Goal: Transaction & Acquisition: Purchase product/service

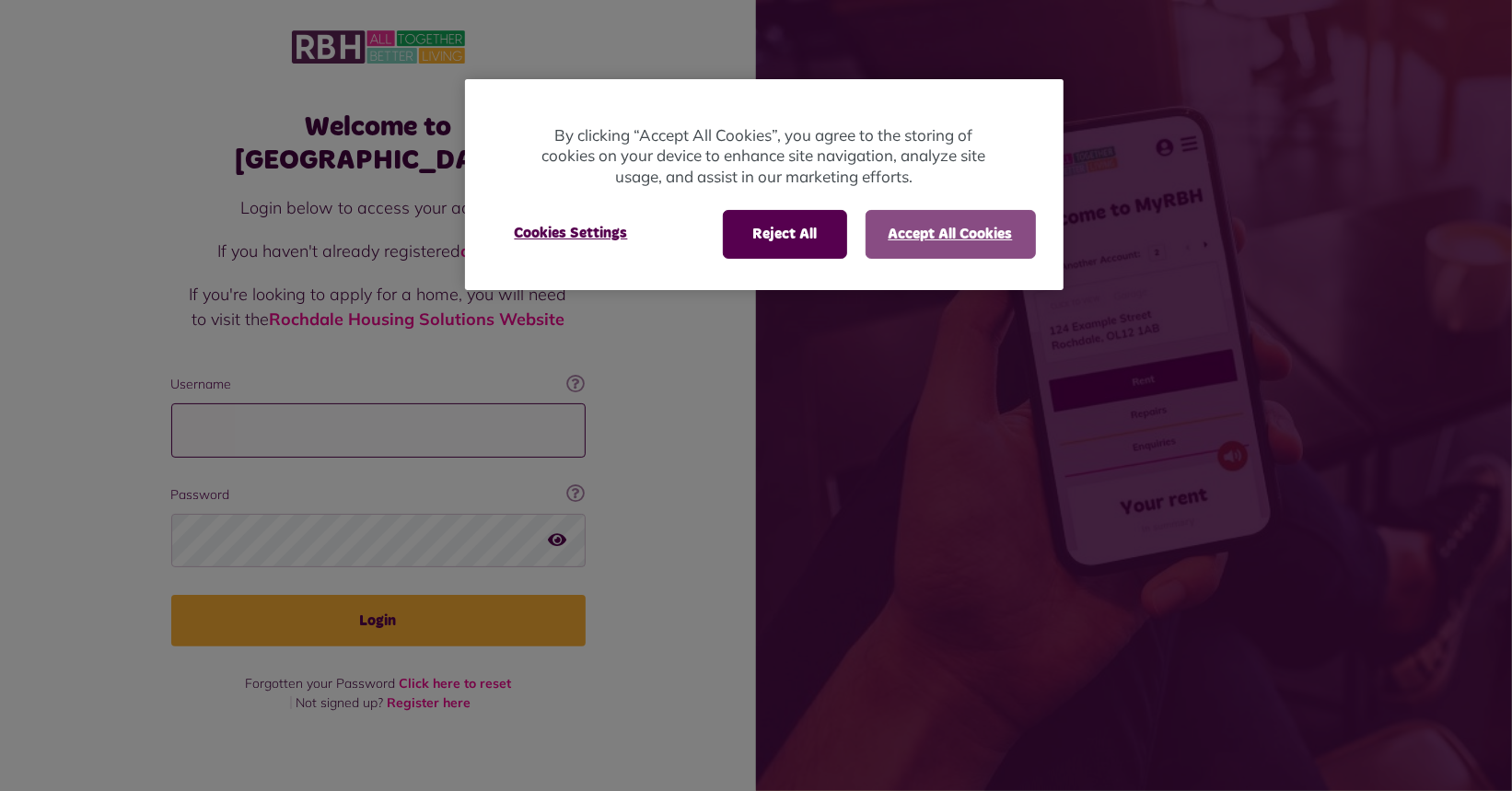
type input "**********"
click at [956, 252] on button "Accept All Cookies" at bounding box center [951, 234] width 171 height 47
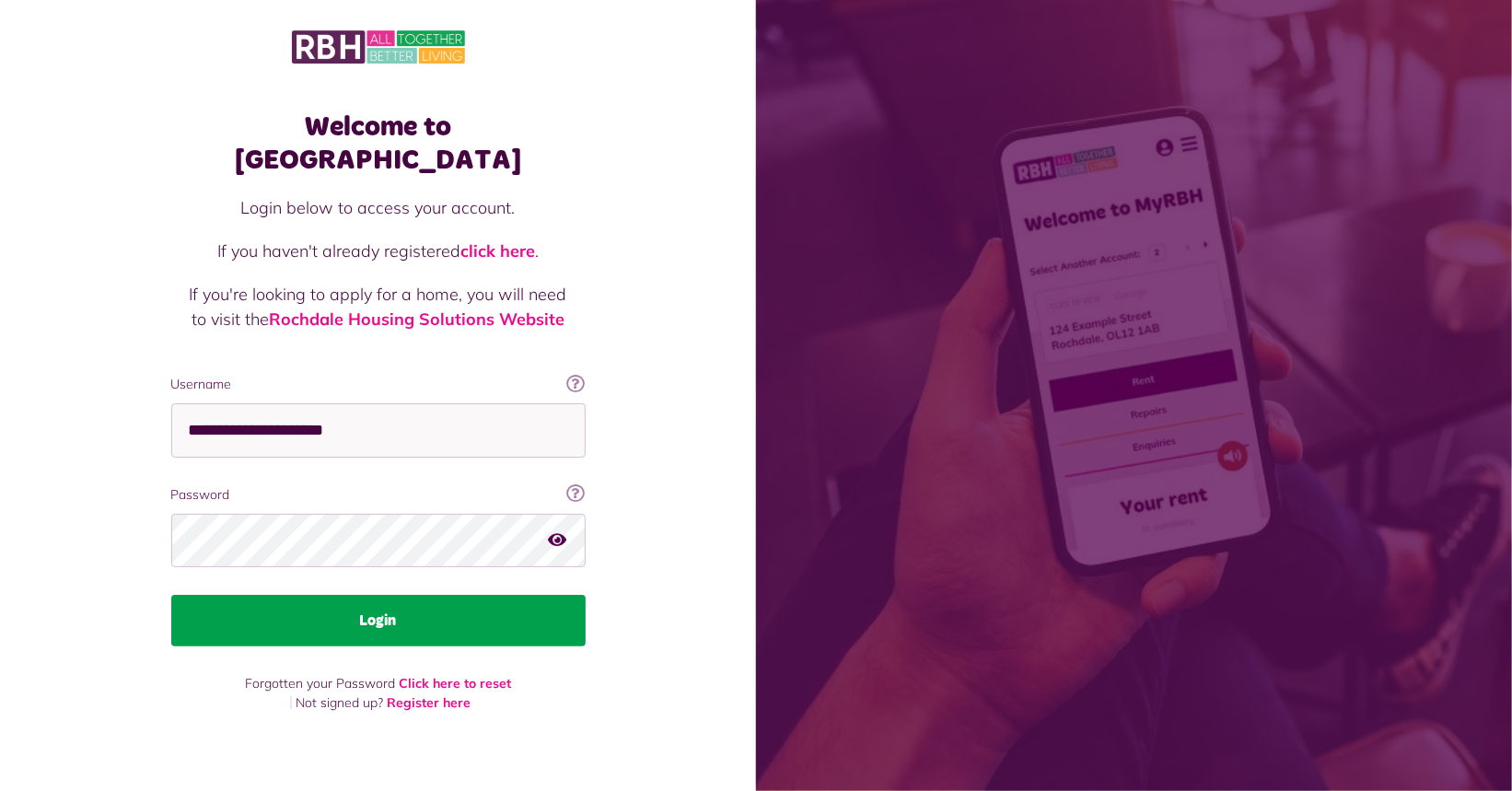
click at [357, 600] on button "Login" at bounding box center [378, 619] width 414 height 51
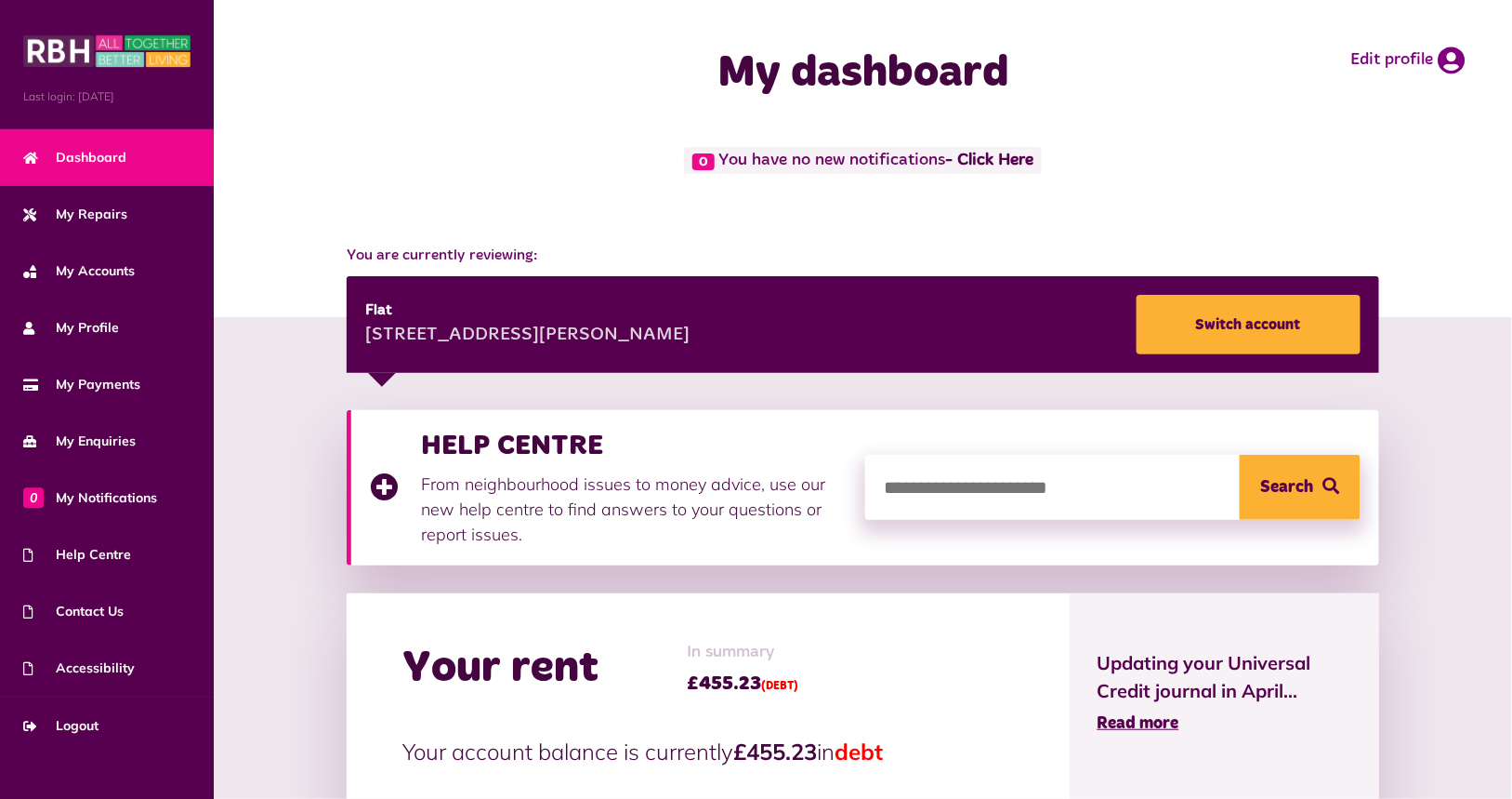
scroll to position [186, 0]
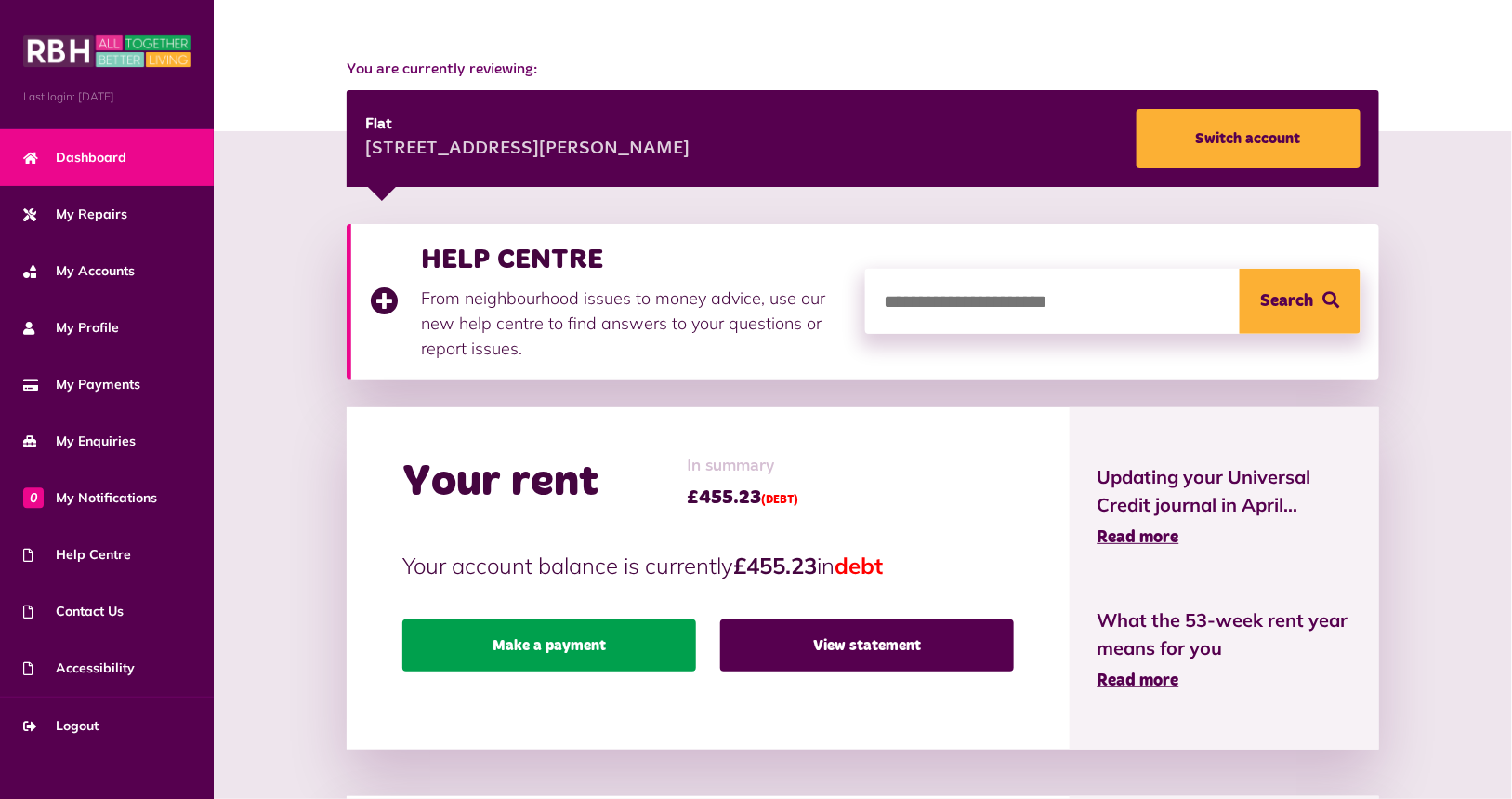
click at [612, 660] on link "Make a payment" at bounding box center [549, 644] width 294 height 52
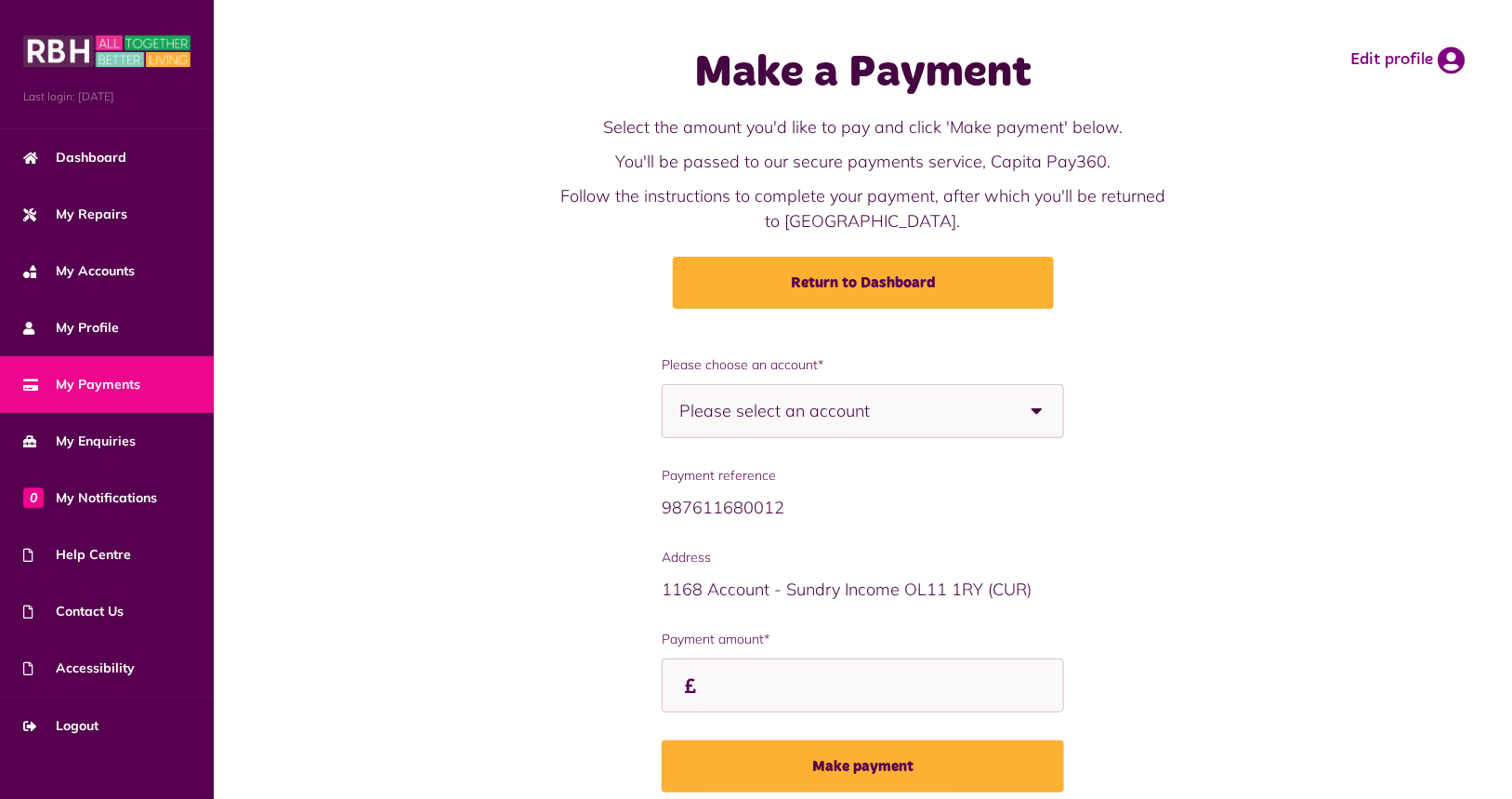
click at [733, 401] on span "Please select an account" at bounding box center [806, 410] width 255 height 52
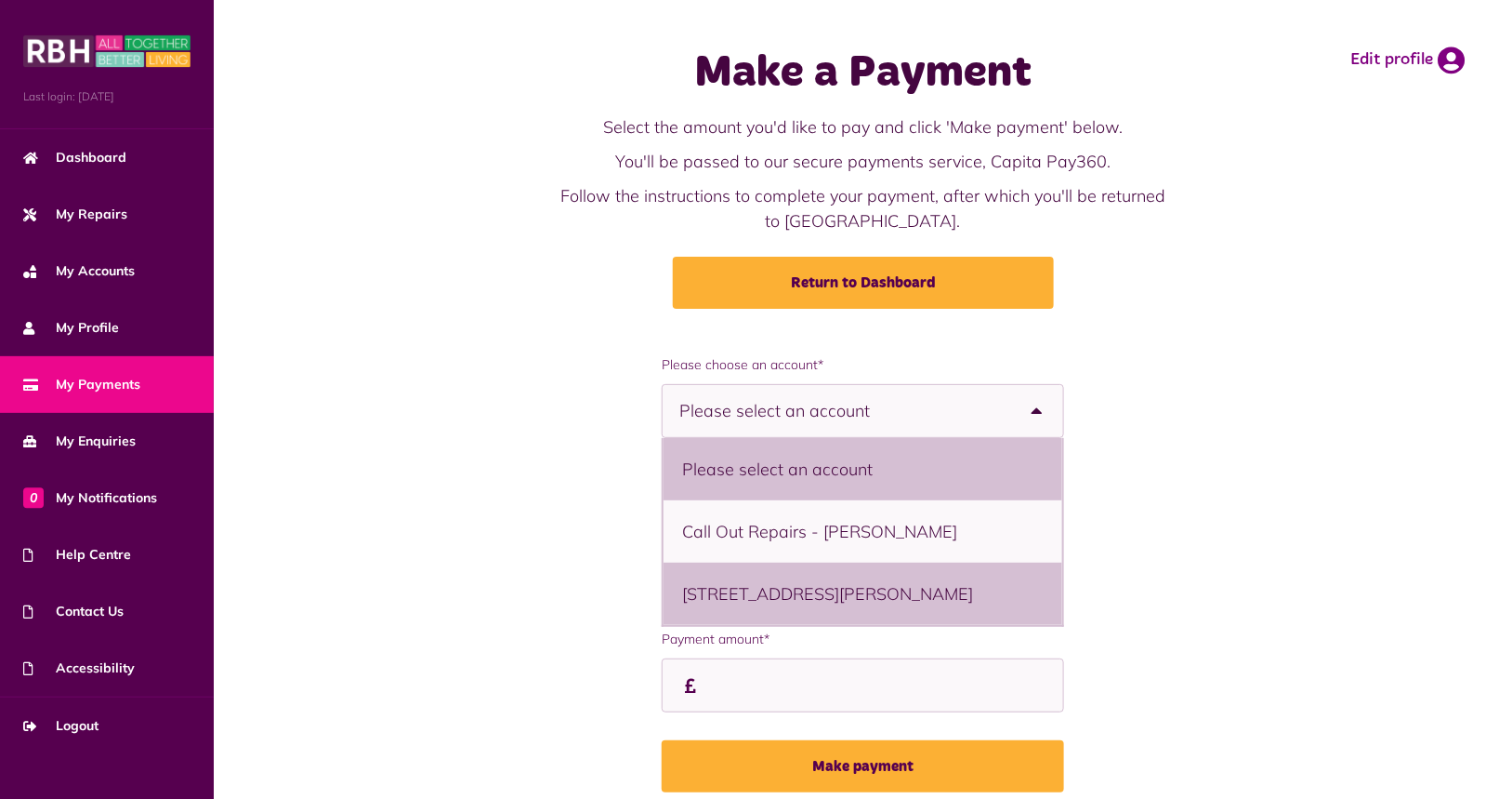
click at [753, 591] on li "[STREET_ADDRESS][PERSON_NAME]" at bounding box center [862, 594] width 398 height 63
select select "**********"
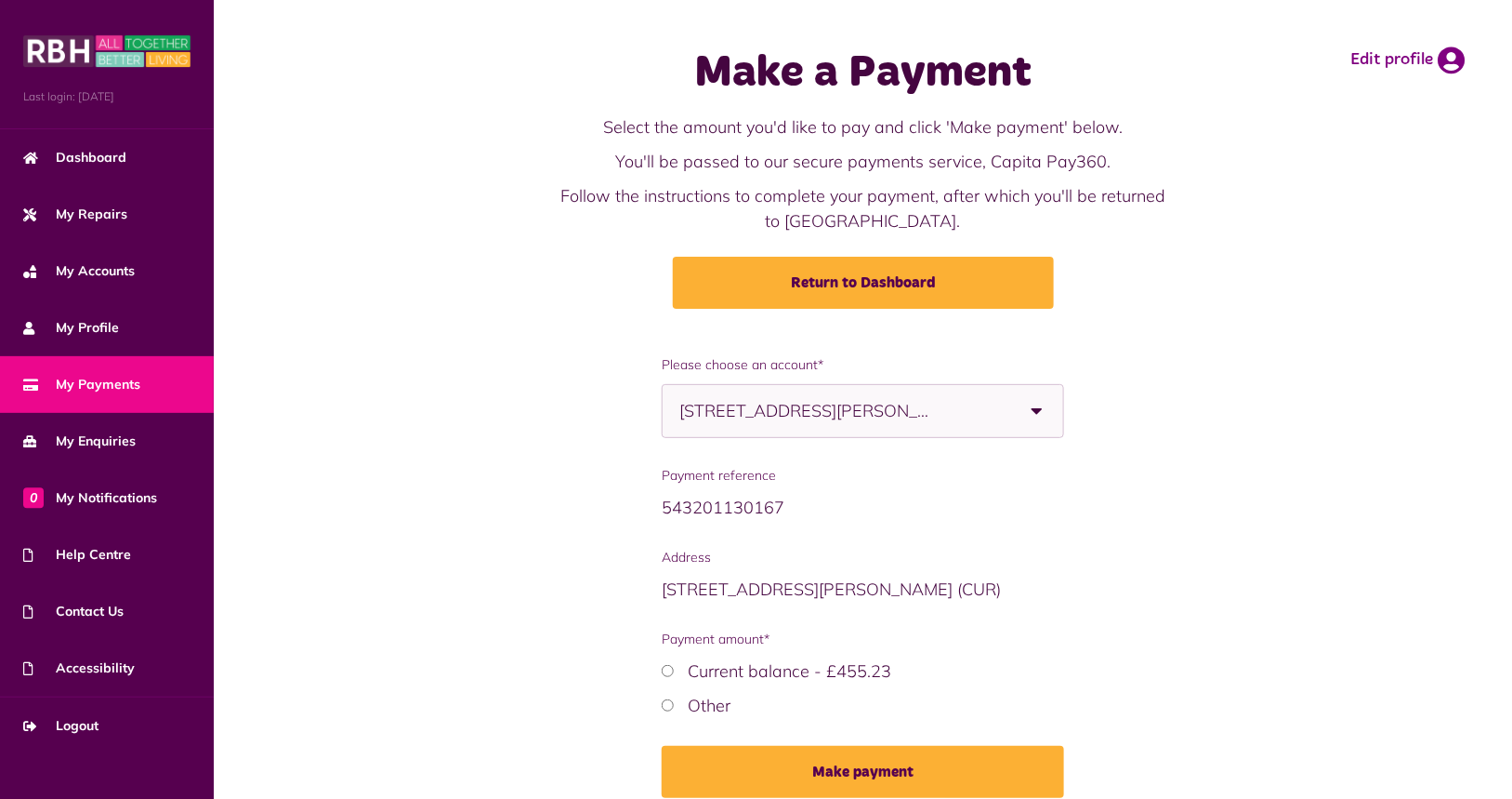
scroll to position [81, 0]
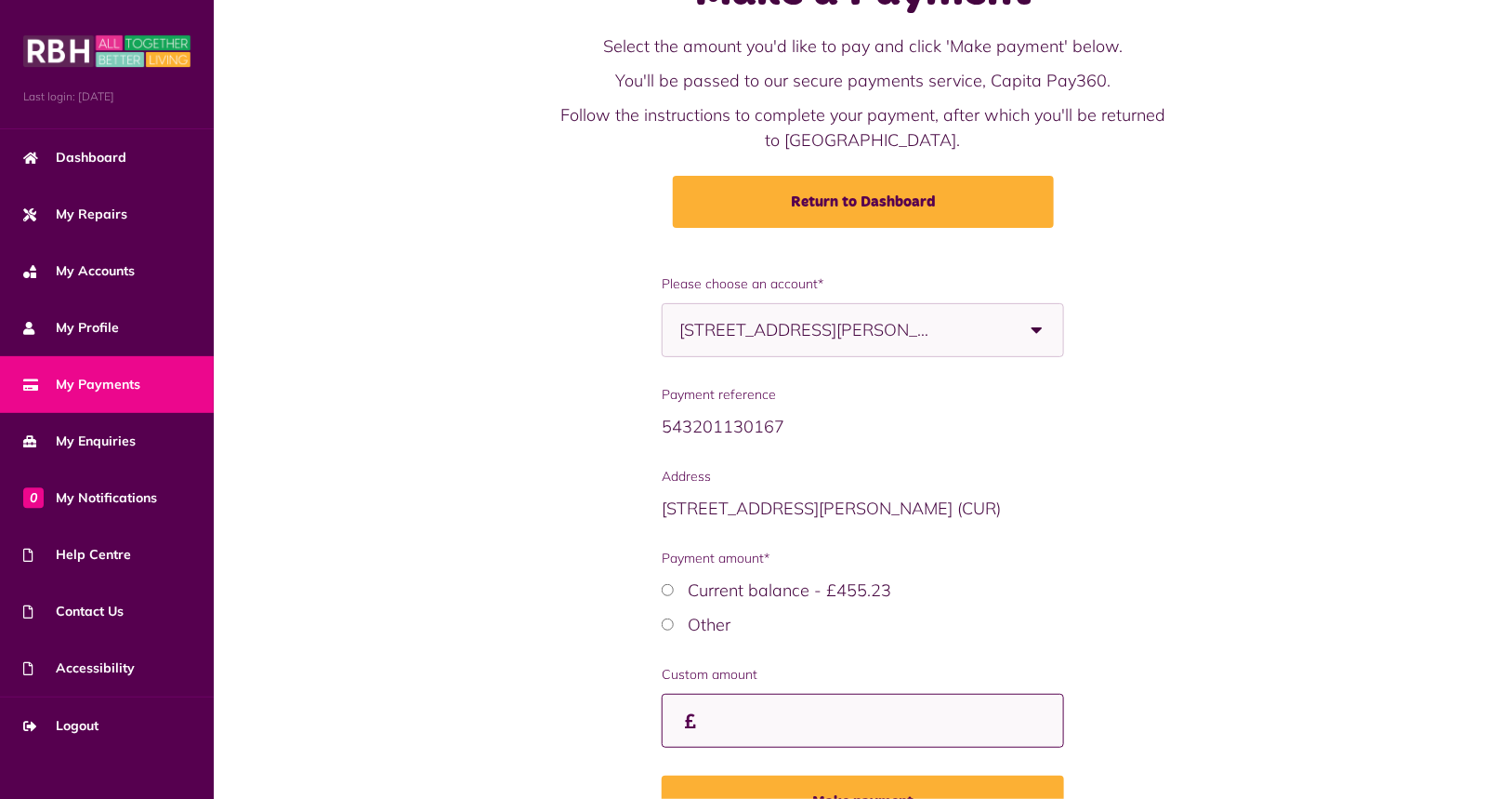
click at [849, 733] on input "Payment amount*" at bounding box center [862, 721] width 401 height 55
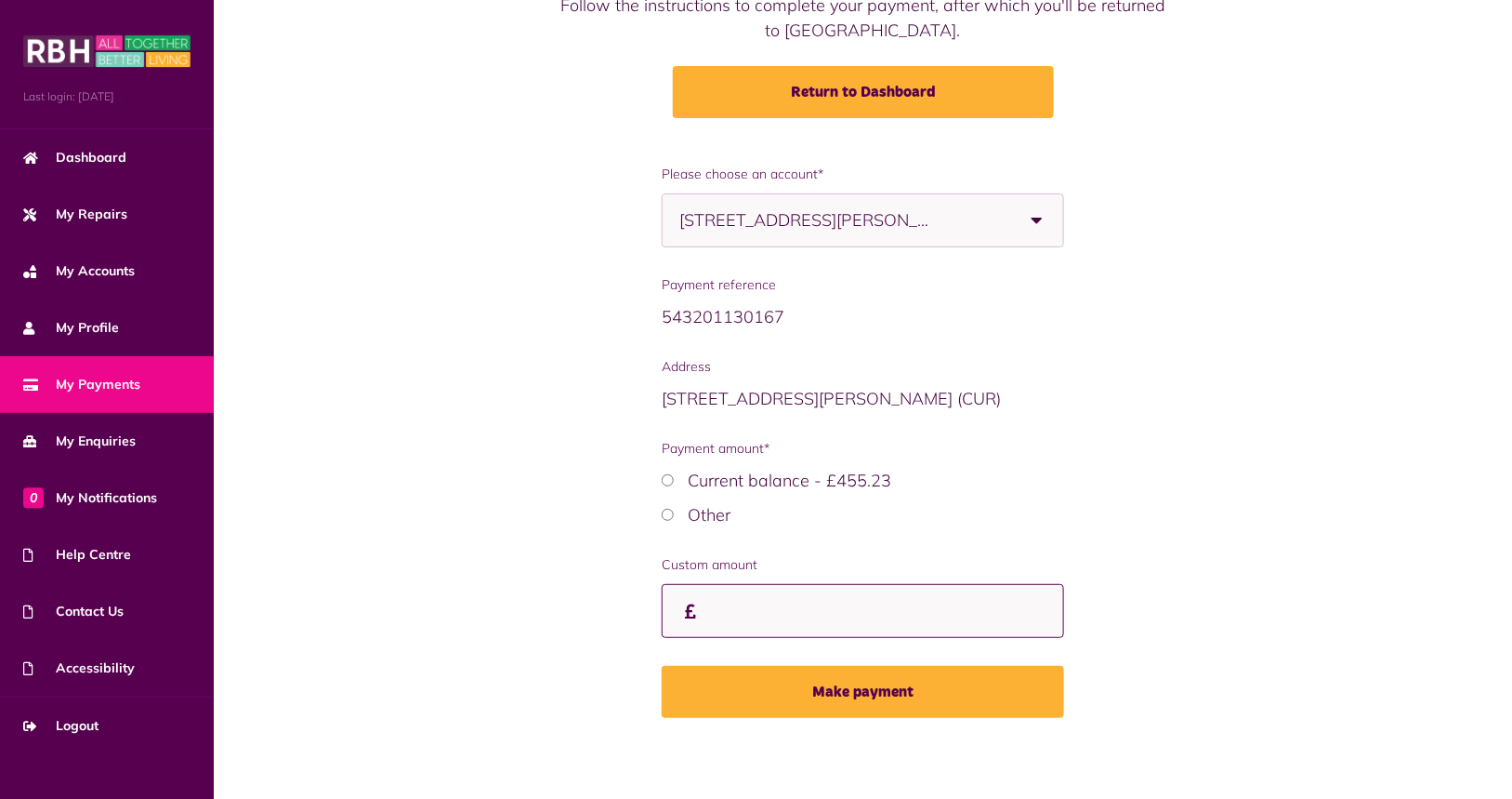
scroll to position [5, 0]
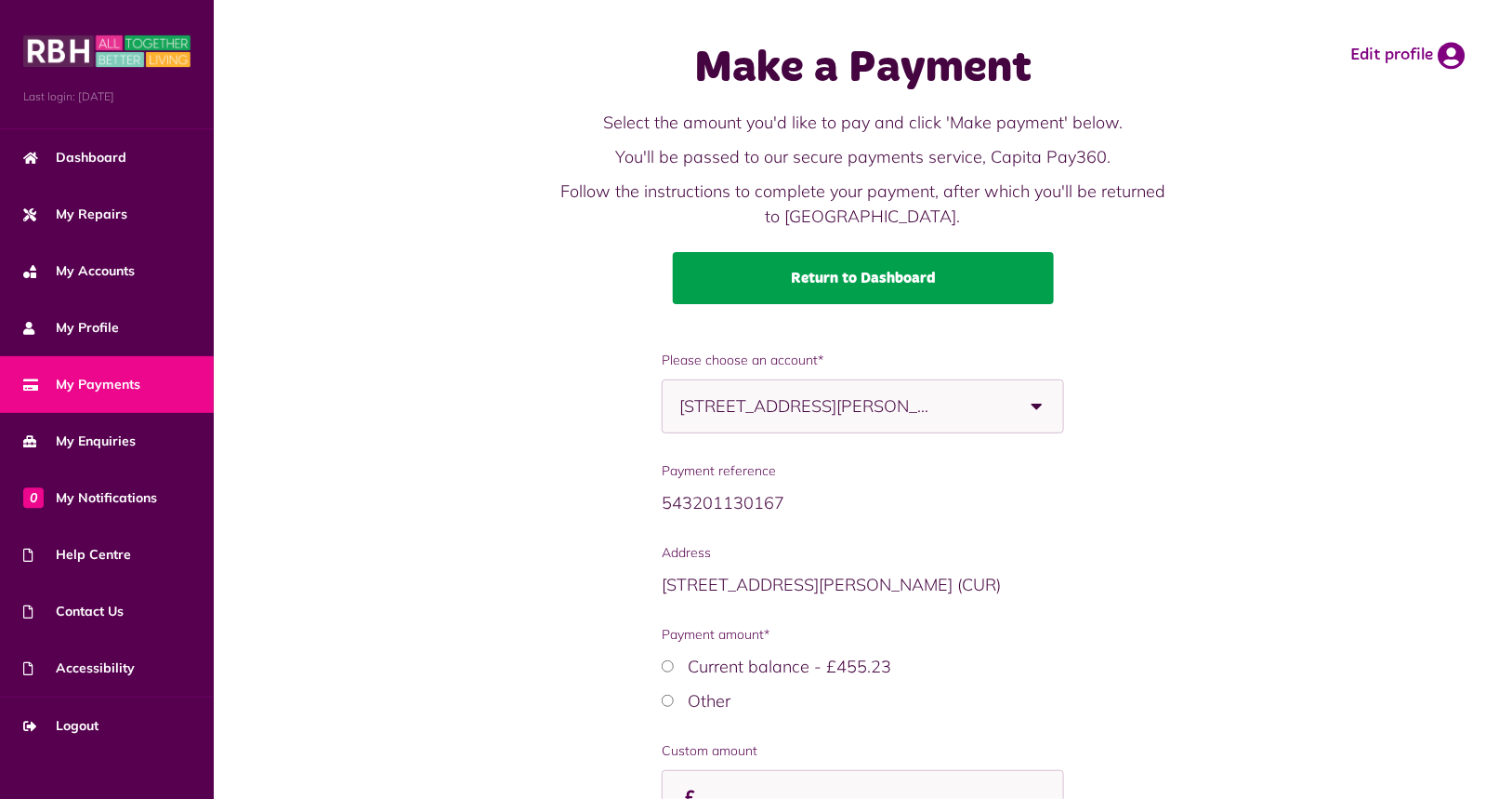
click at [860, 286] on link "Return to Dashboard" at bounding box center [863, 277] width 381 height 52
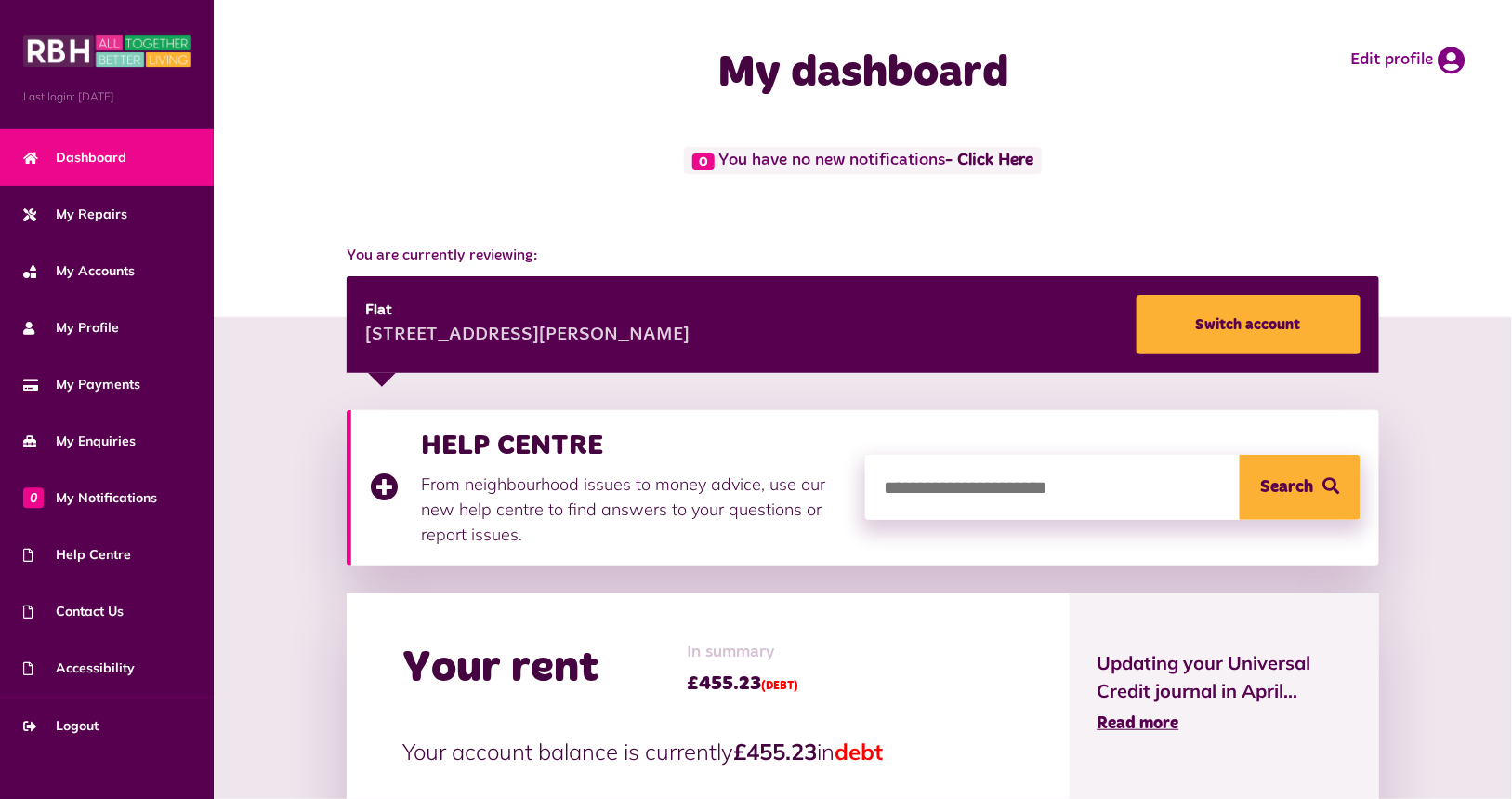
scroll to position [186, 0]
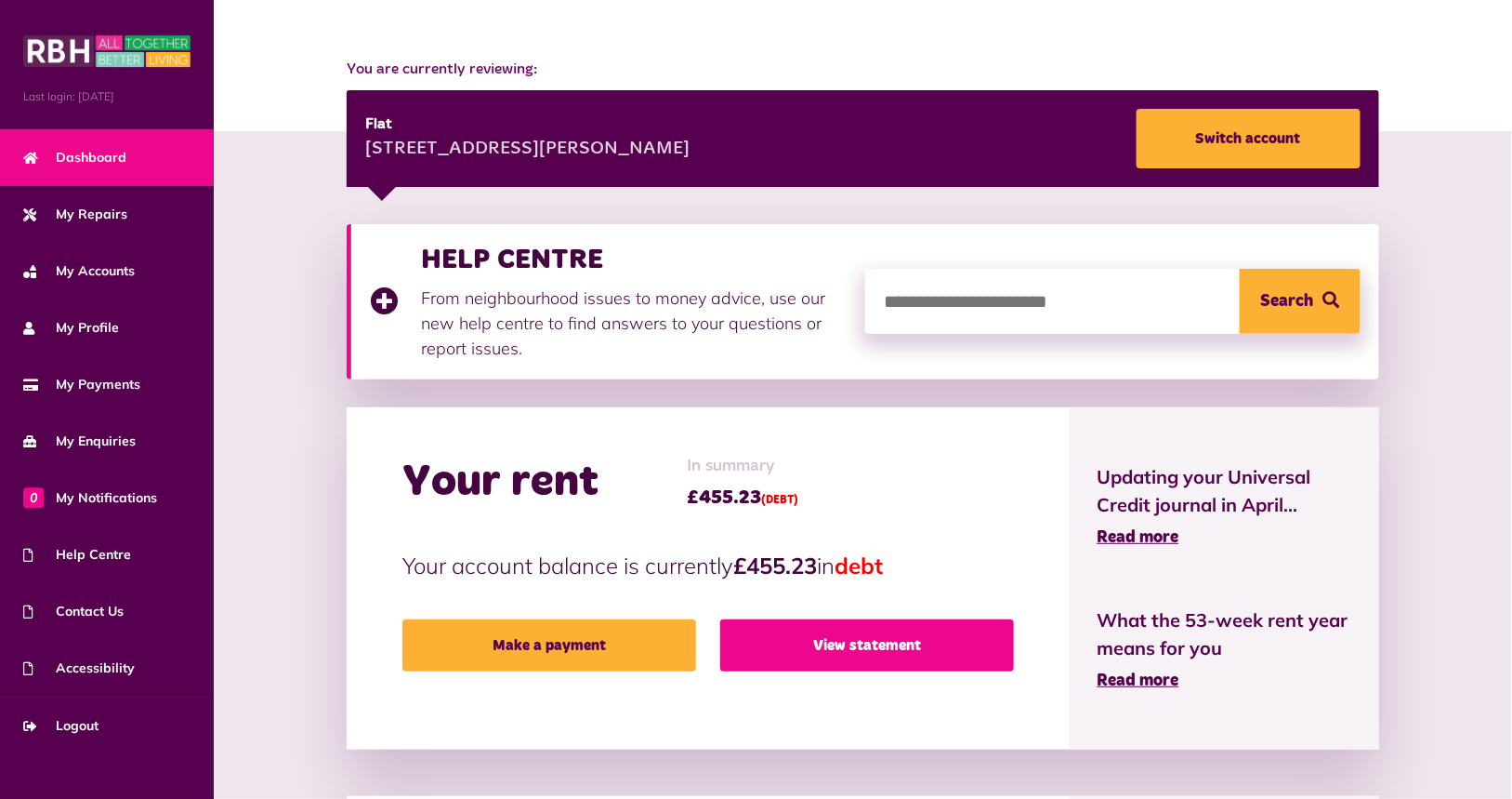
click at [880, 653] on link "View statement" at bounding box center [867, 644] width 294 height 52
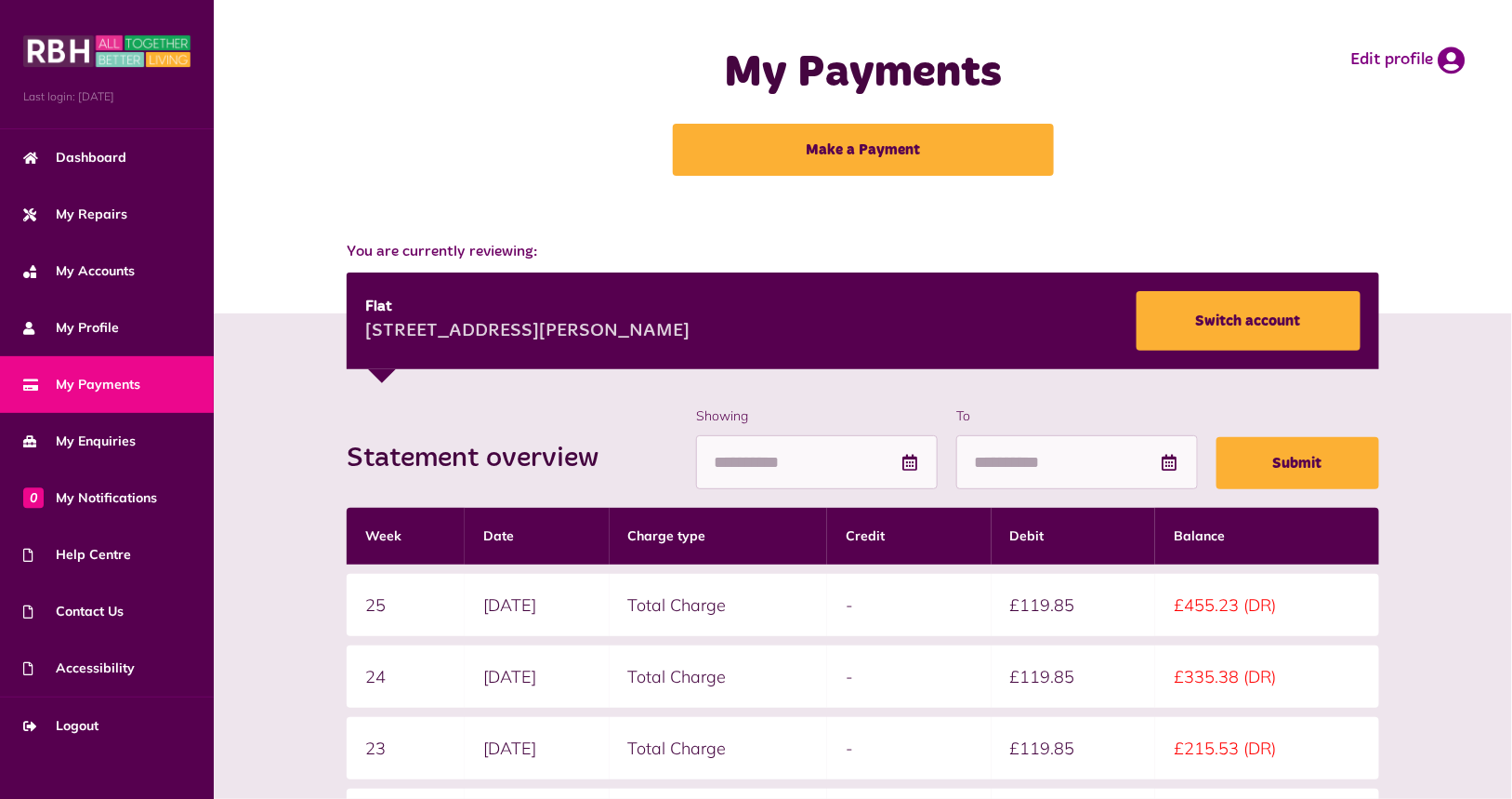
scroll to position [186, 0]
